Goal: Information Seeking & Learning: Learn about a topic

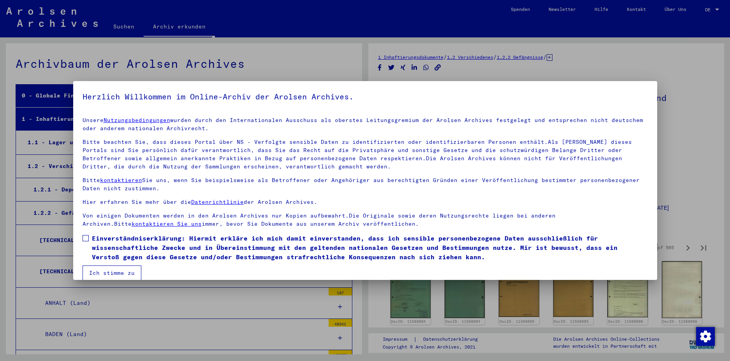
scroll to position [1310, 0]
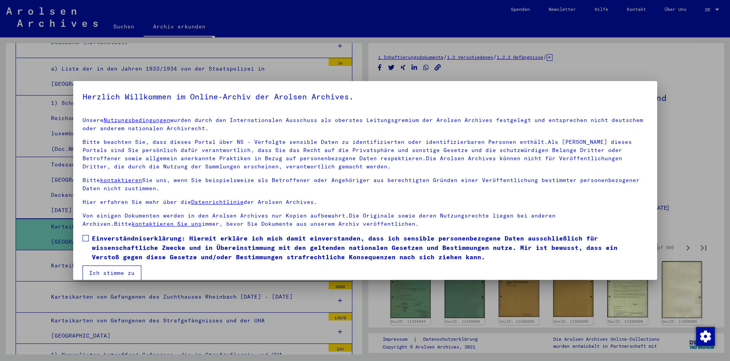
click at [83, 237] on span at bounding box center [86, 238] width 6 height 6
click at [112, 273] on button "Ich stimme zu" at bounding box center [112, 272] width 59 height 15
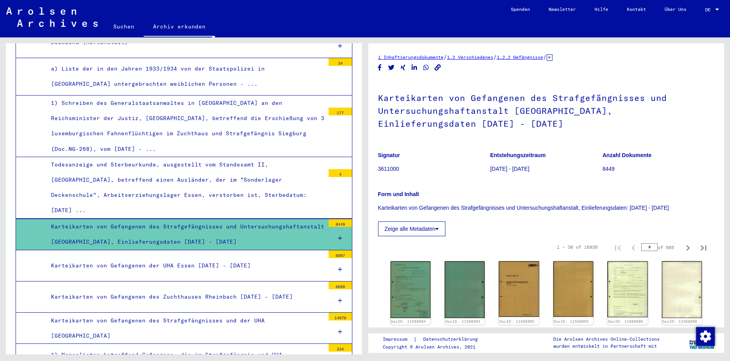
click at [165, 219] on div "Karteikarten von Gefangenen des Strafgefängnisses und Untersuchungshaftanstalt …" at bounding box center [185, 234] width 280 height 30
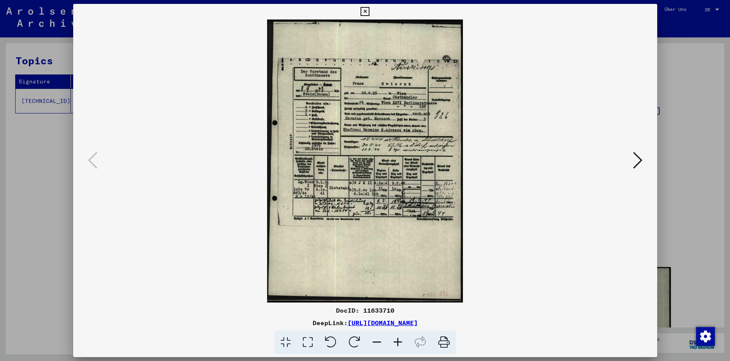
scroll to position [156, 0]
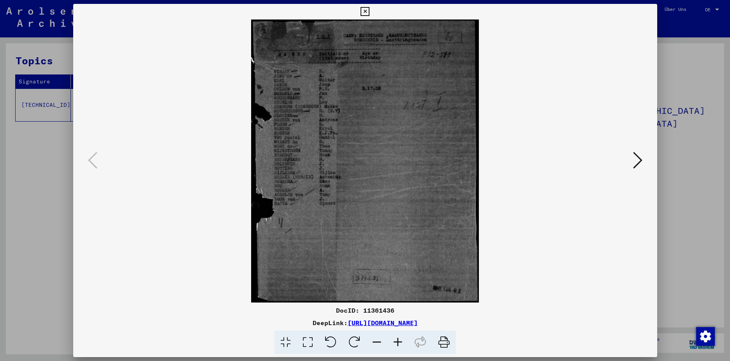
scroll to position [156, 0]
